Goal: Information Seeking & Learning: Learn about a topic

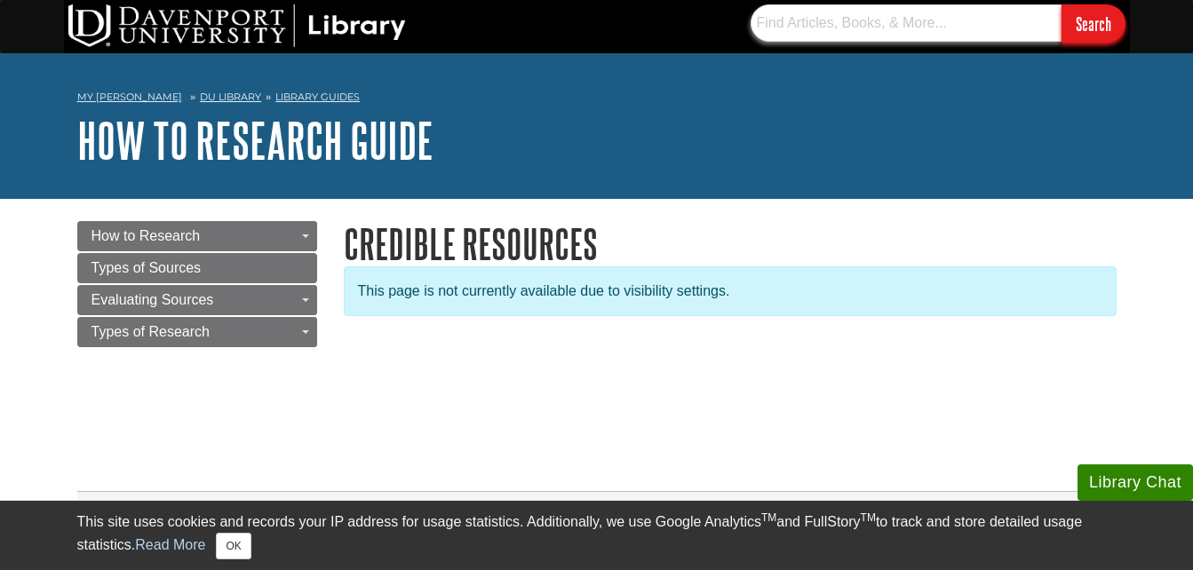
click at [804, 20] on input "text" at bounding box center [905, 22] width 311 height 37
type input "sports"
click at [1061, 4] on input "Search" at bounding box center [1093, 23] width 64 height 38
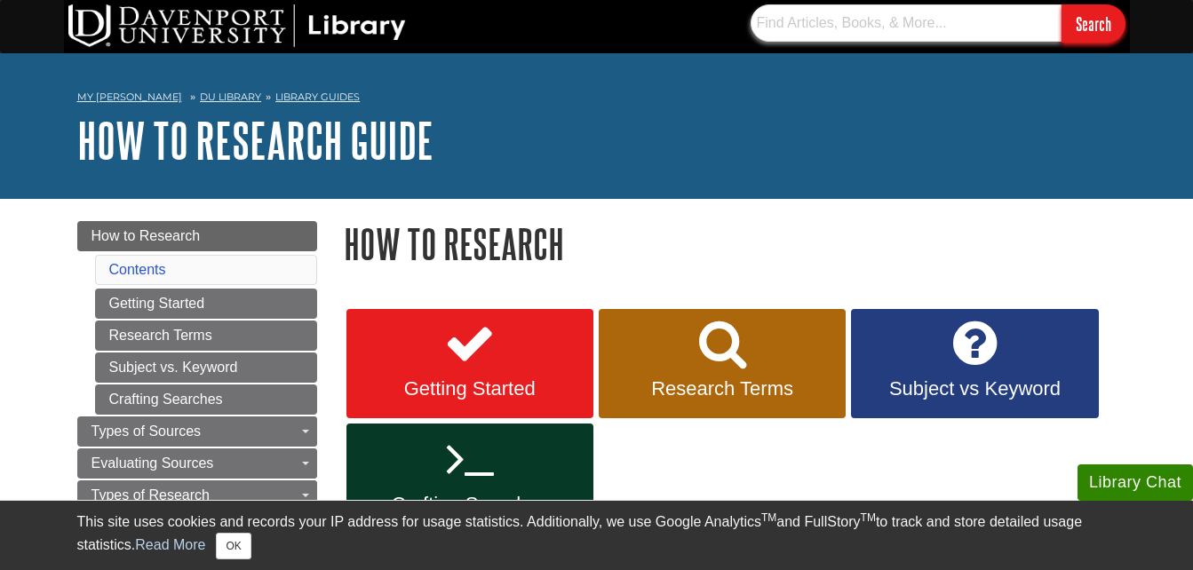
click at [825, 24] on input "text" at bounding box center [905, 22] width 311 height 37
paste input "Does youth sports affect academic performance in school aged children?"
type input "Does youth sports affect academic performance in school aged children?"
click at [1061, 4] on input "Search" at bounding box center [1093, 23] width 64 height 38
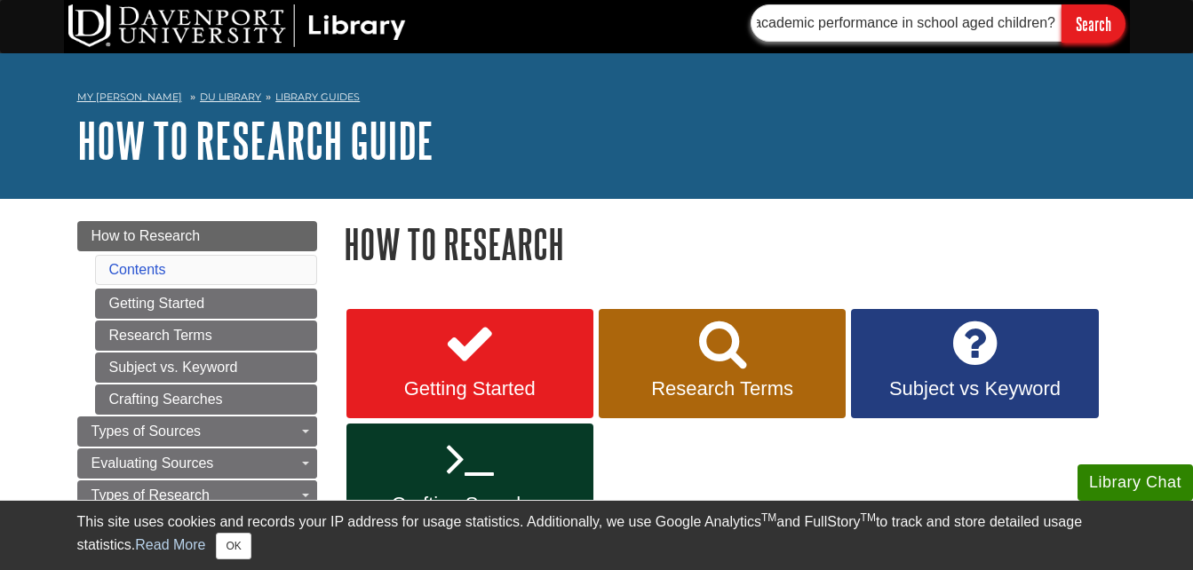
scroll to position [0, 0]
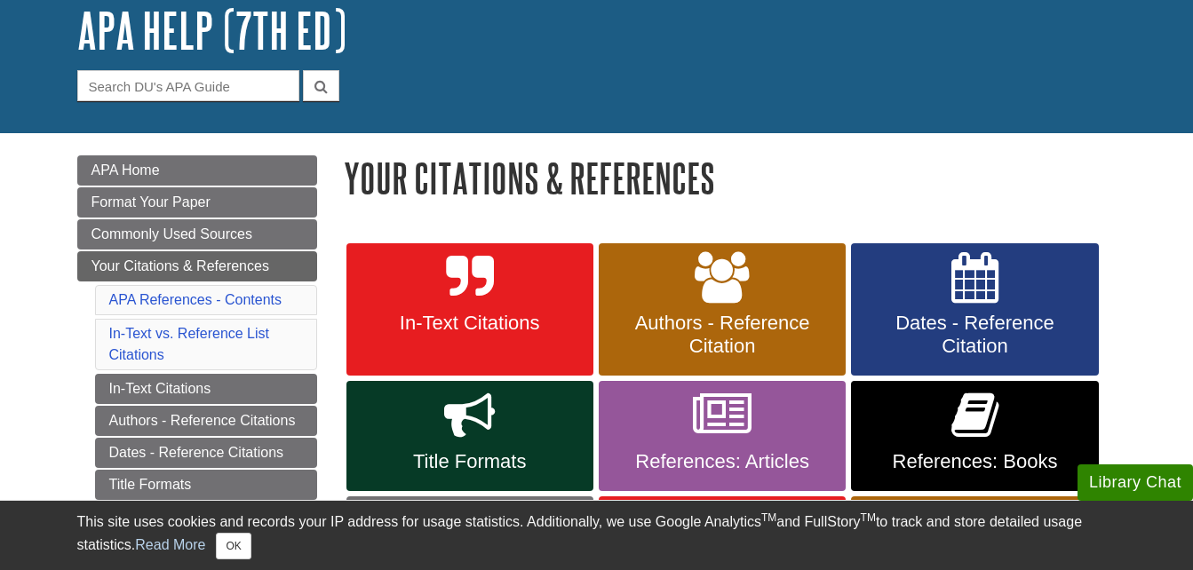
scroll to position [109, 0]
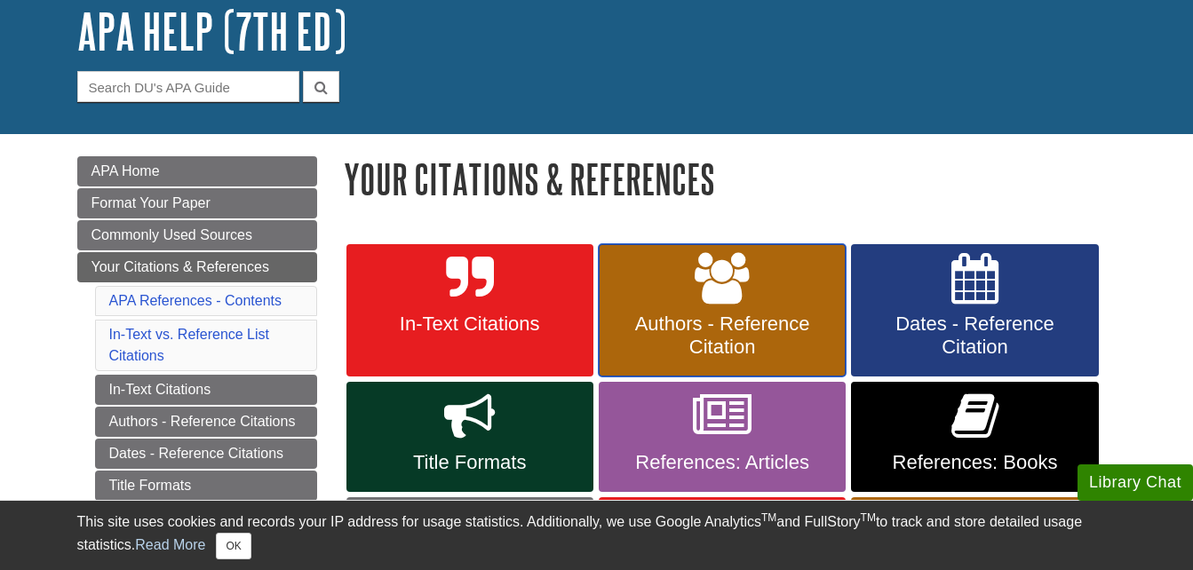
click at [666, 299] on link "Authors - Reference Citation" at bounding box center [722, 310] width 247 height 133
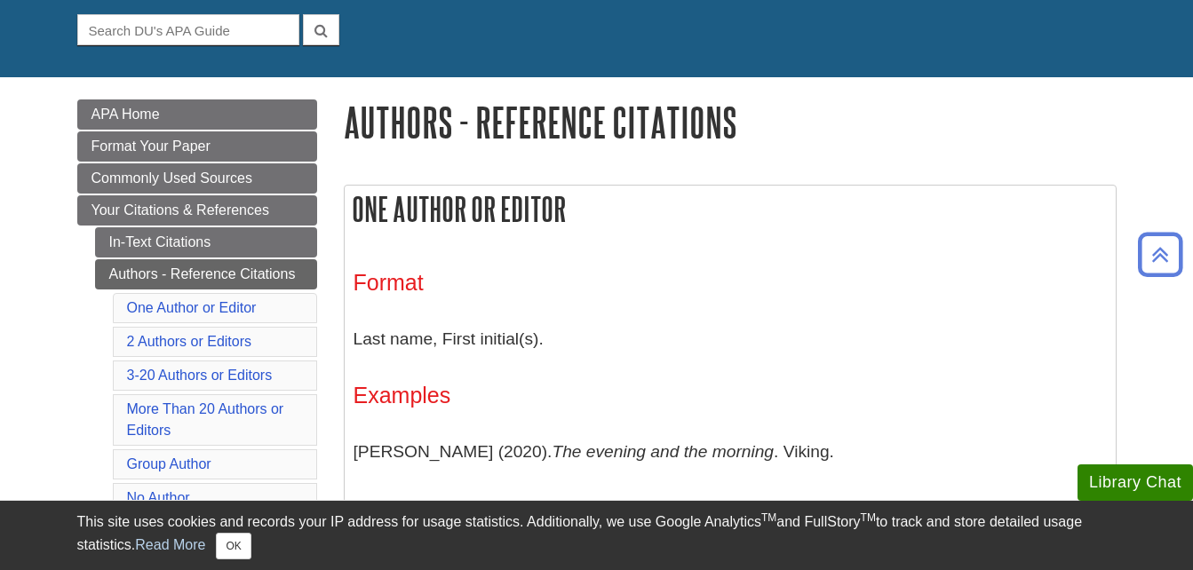
scroll to position [165, 0]
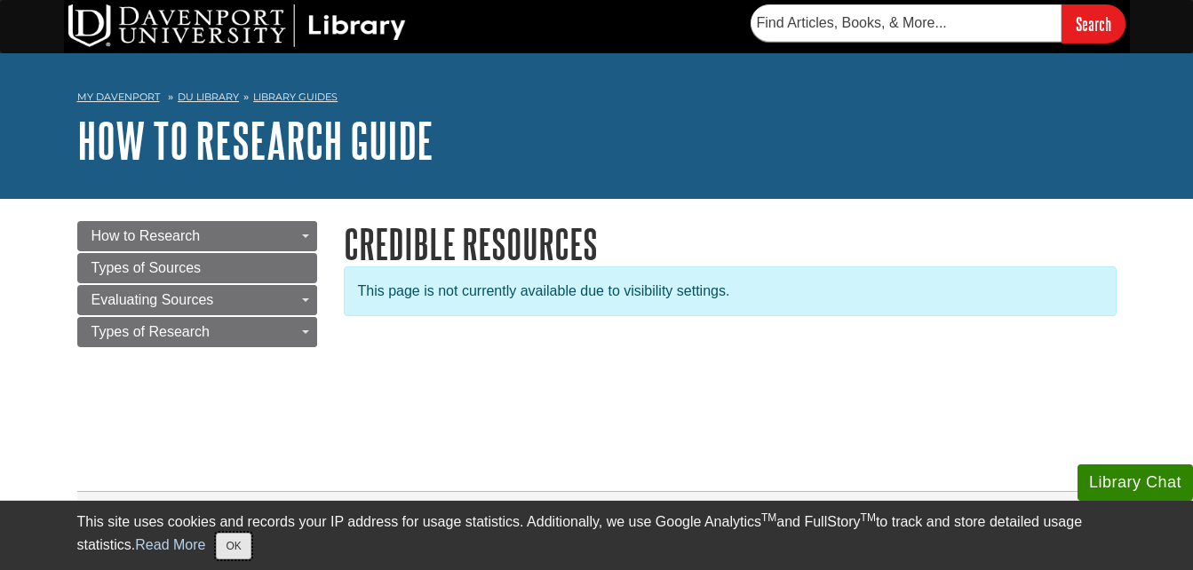
click at [241, 548] on button "OK" at bounding box center [233, 546] width 35 height 27
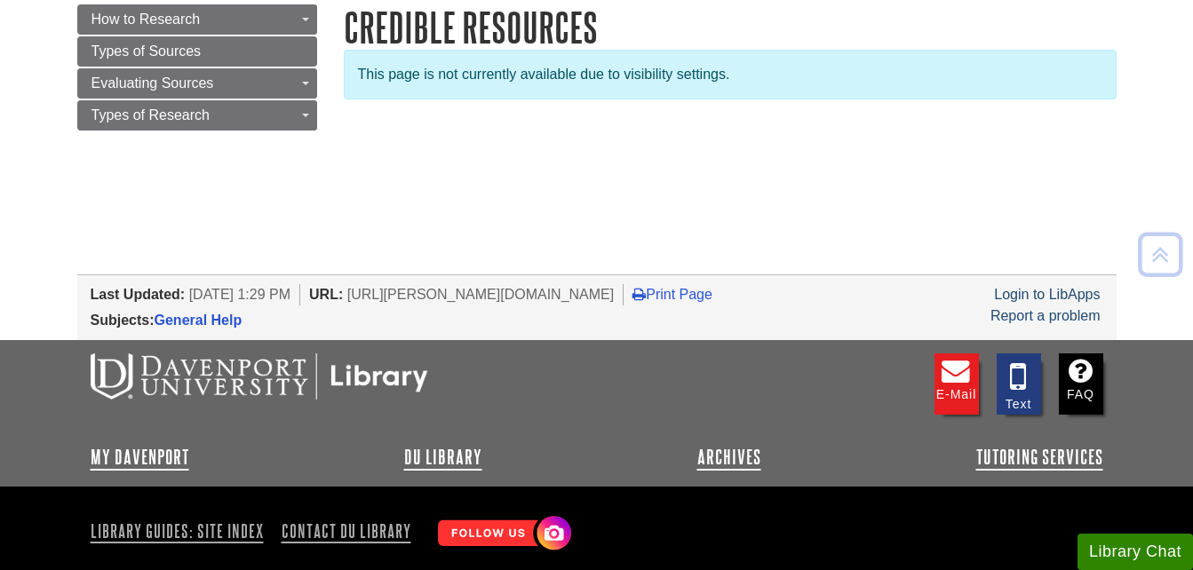
scroll to position [218, 0]
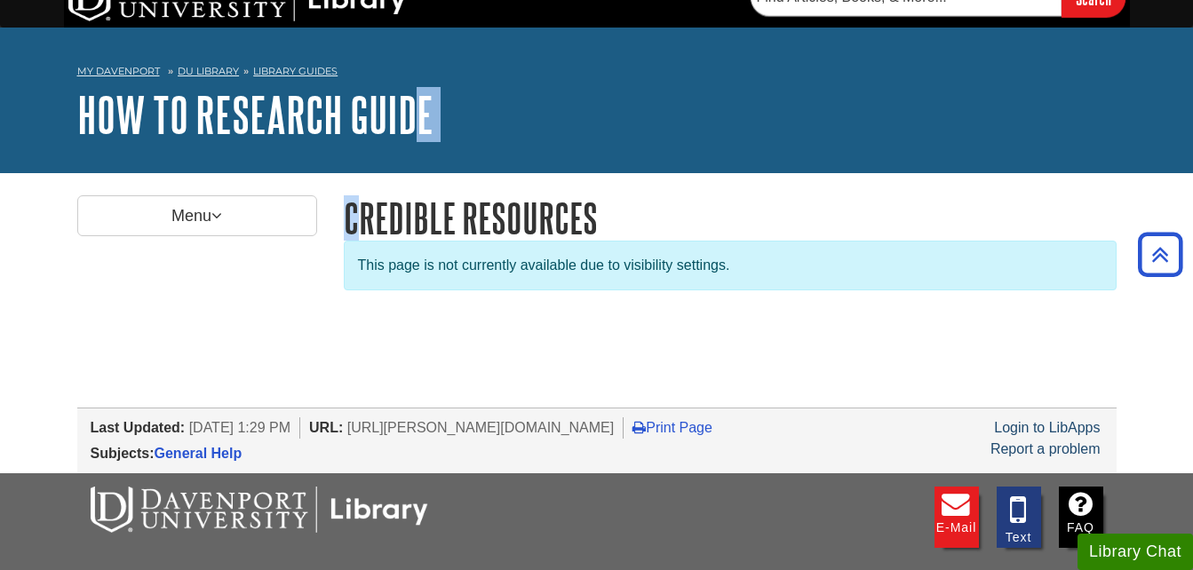
drag, startPoint x: 352, startPoint y: 26, endPoint x: 411, endPoint y: -31, distance: 82.3
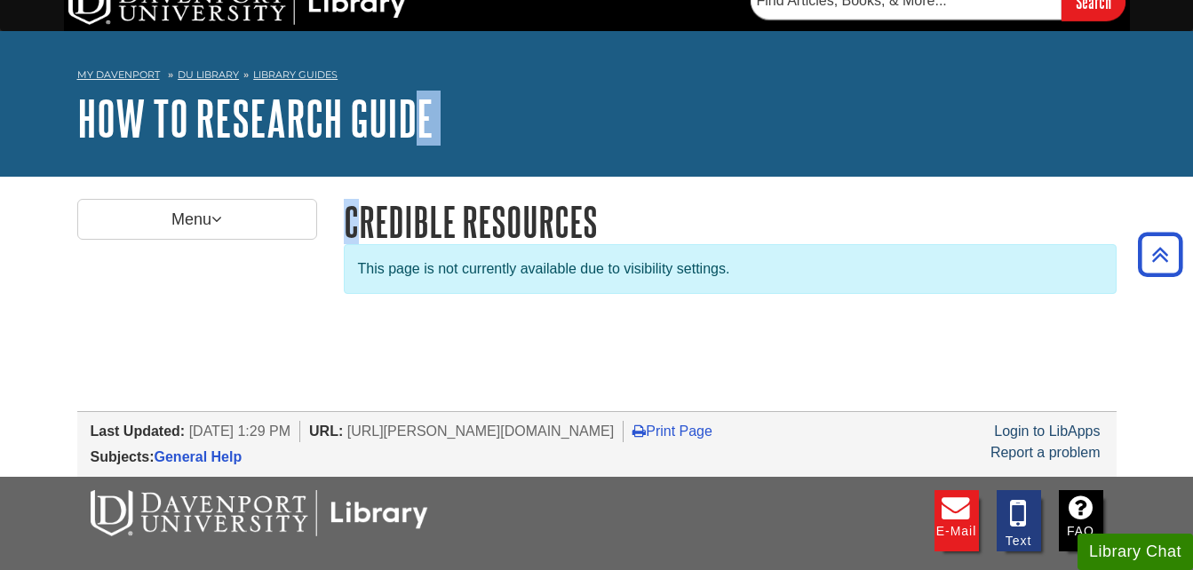
click at [411, 0] on html "Skip to Main Content Search My [PERSON_NAME] DU Library Library Guides How to R…" at bounding box center [596, 382] width 1193 height 808
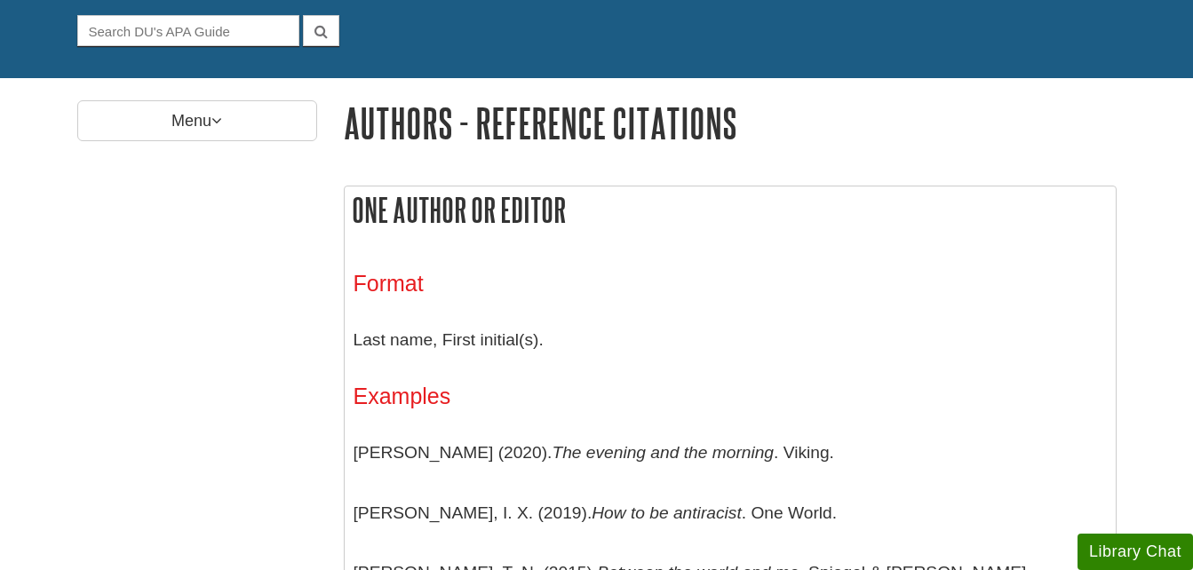
scroll to position [165, 0]
